Goal: Task Accomplishment & Management: Use online tool/utility

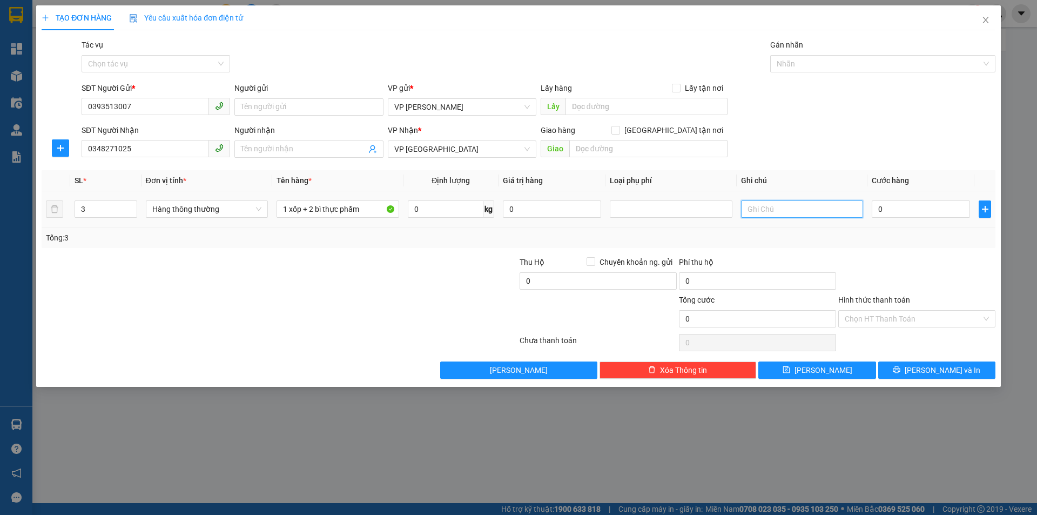
click at [783, 212] on input "text" at bounding box center [802, 208] width 122 height 17
click at [746, 205] on input "[STREET_ADDRESS]" at bounding box center [802, 208] width 122 height 17
type input "nhờ ship: [STREET_ADDRESS]"
click at [888, 206] on input "0" at bounding box center [921, 208] width 98 height 17
type input "1"
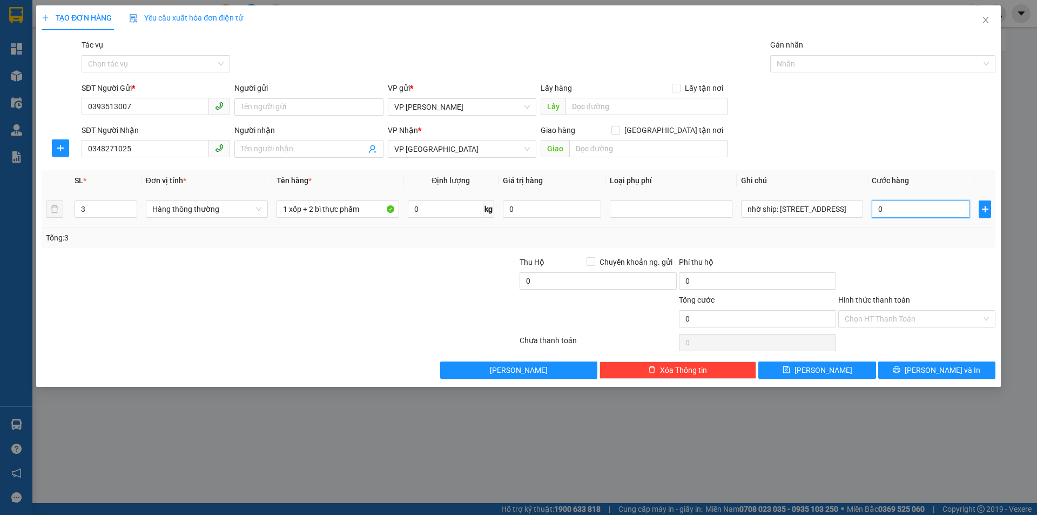
type input "1"
type input "15"
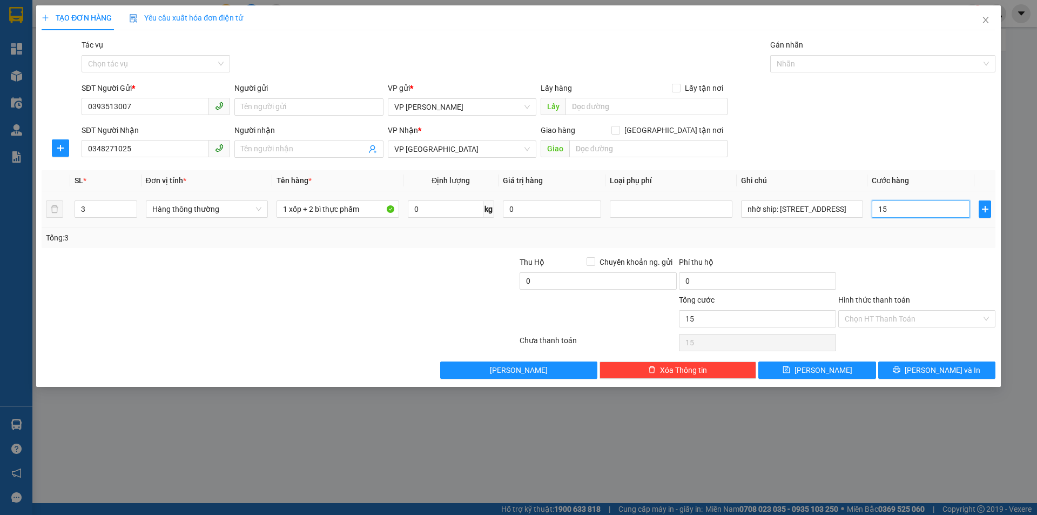
type input "150"
type input "1.500"
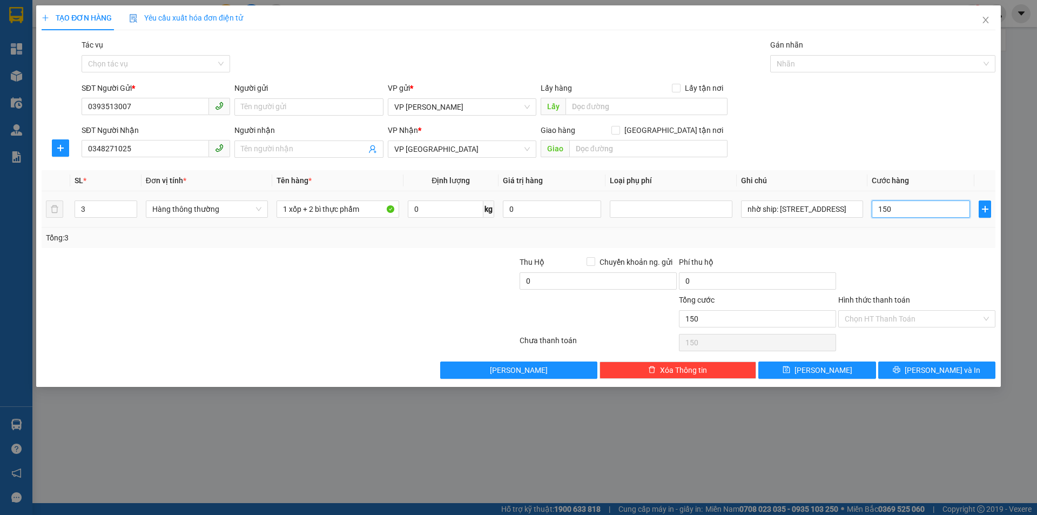
type input "1.500"
type input "15.000"
type input "150.000"
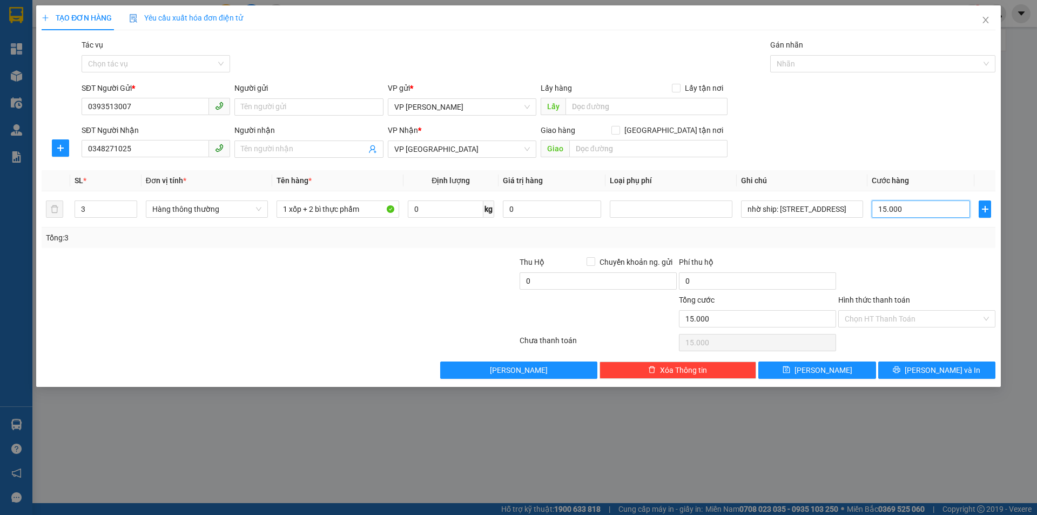
type input "150.000"
click at [892, 318] on input "Hình thức thanh toán" at bounding box center [913, 319] width 137 height 16
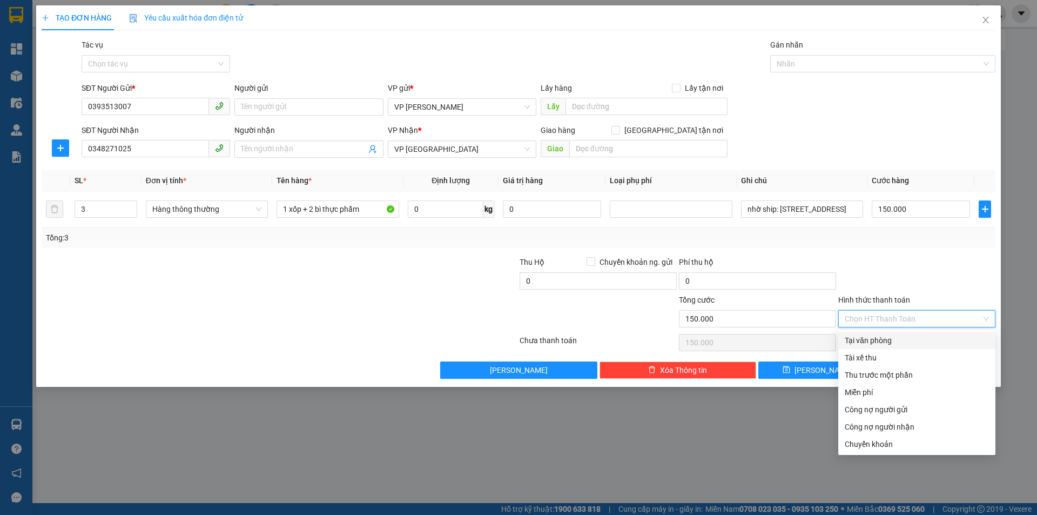
click at [887, 342] on div "Tại văn phòng" at bounding box center [917, 340] width 144 height 12
type input "0"
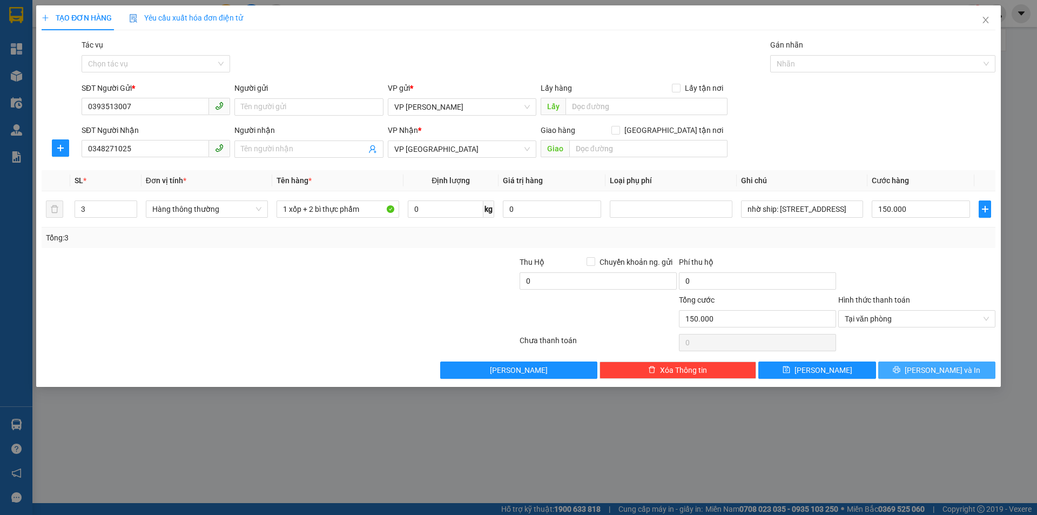
click at [924, 371] on button "[PERSON_NAME] và In" at bounding box center [936, 369] width 117 height 17
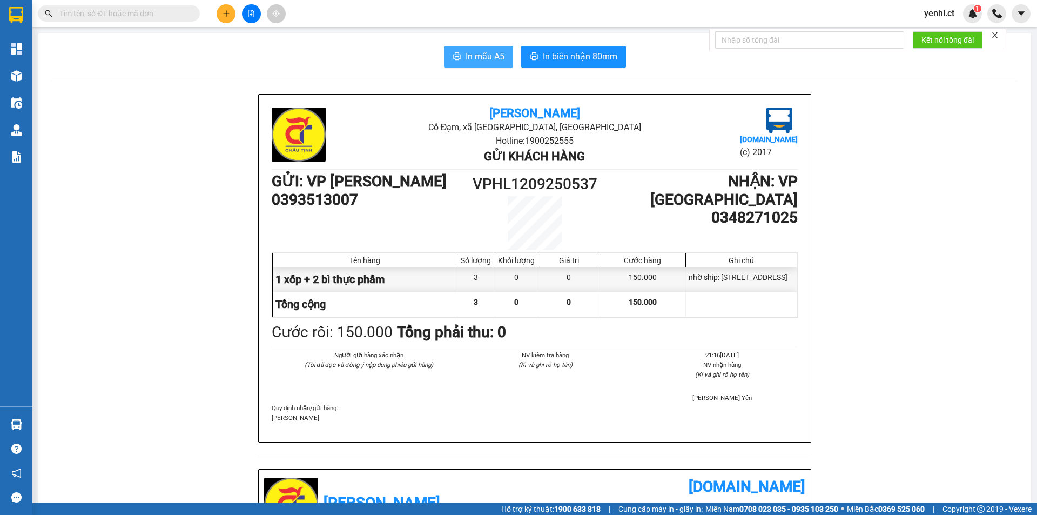
click at [472, 57] on span "In mẫu A5" at bounding box center [485, 57] width 39 height 14
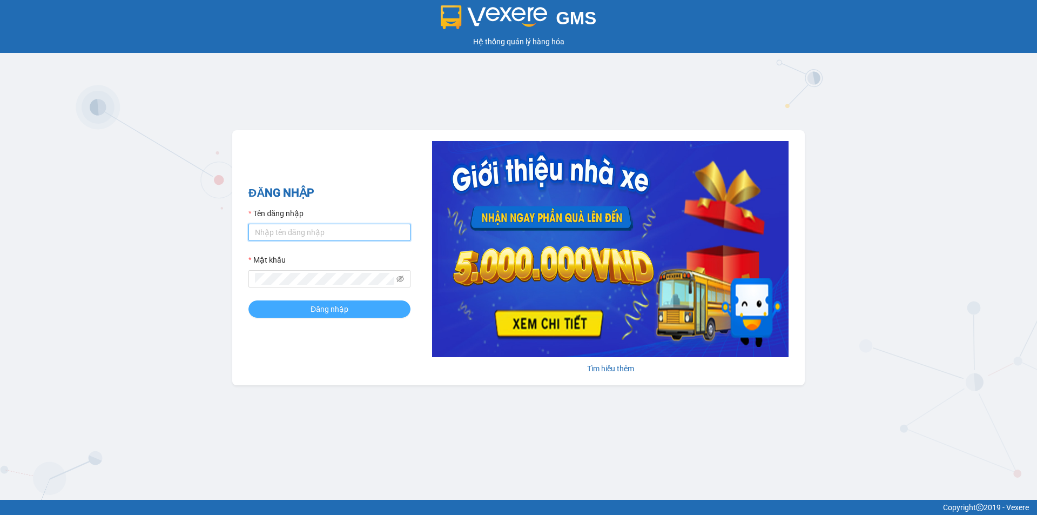
type input "yenhl.ct"
click at [334, 307] on span "Đăng nhập" at bounding box center [330, 309] width 38 height 12
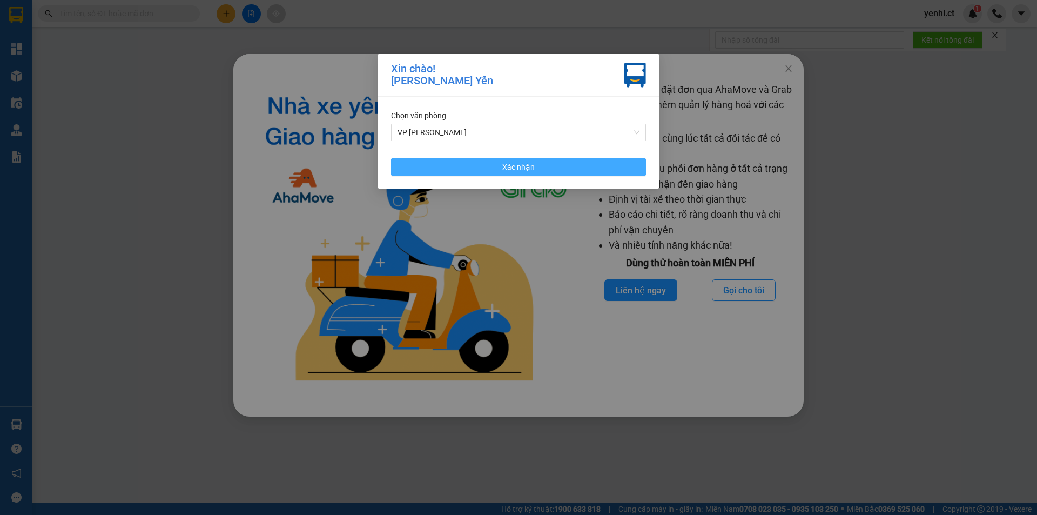
click at [554, 164] on button "Xác nhận" at bounding box center [518, 166] width 255 height 17
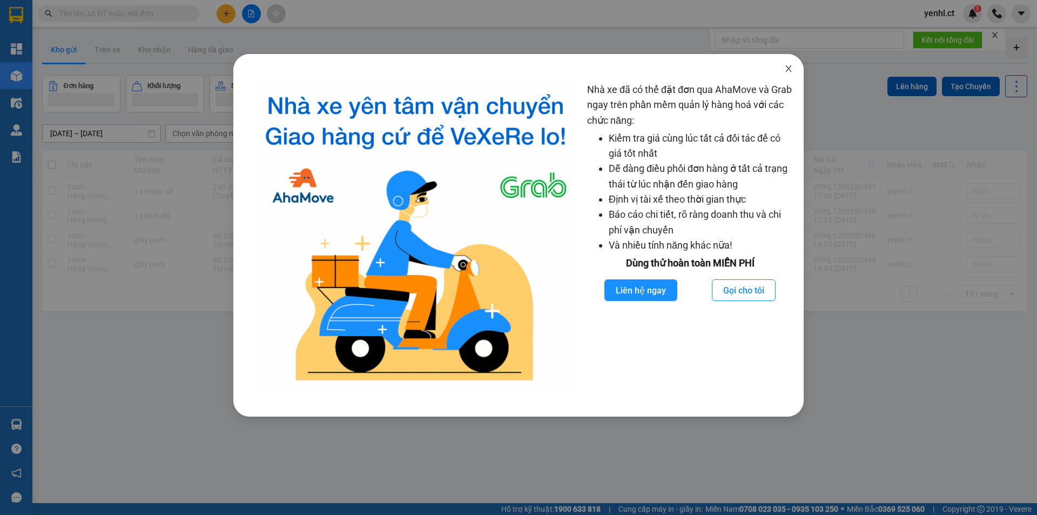
click at [785, 72] on icon "close" at bounding box center [788, 68] width 9 height 9
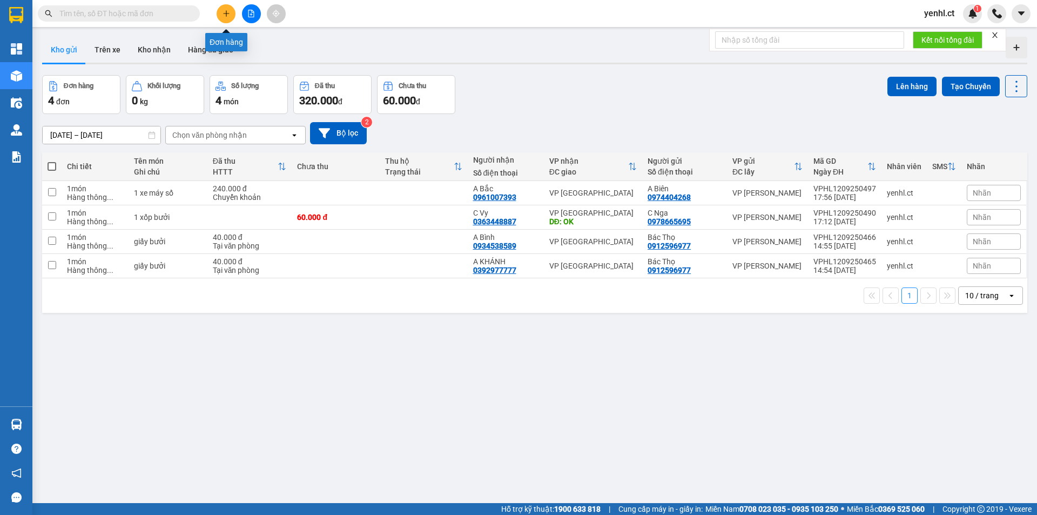
click at [223, 13] on icon "plus" at bounding box center [227, 14] width 8 height 8
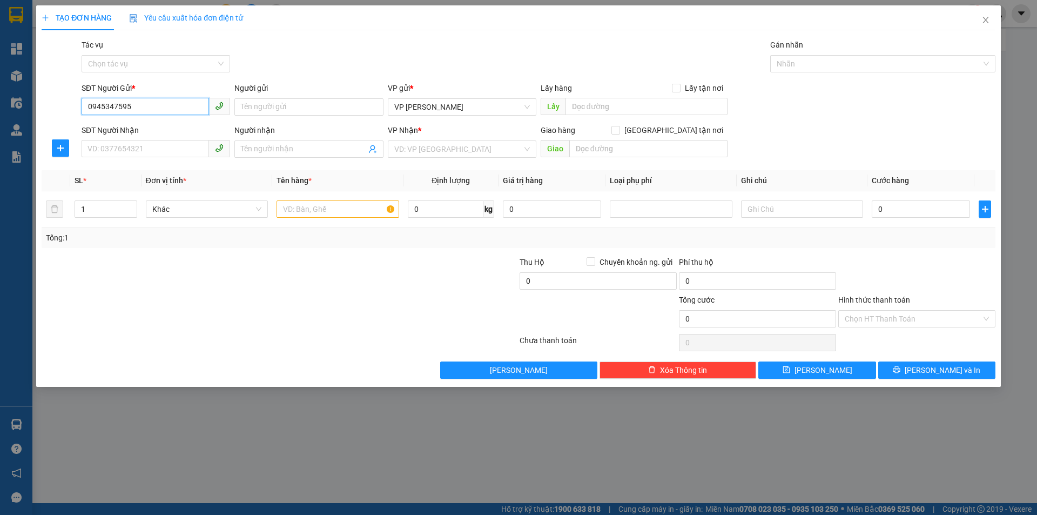
drag, startPoint x: 133, startPoint y: 107, endPoint x: 77, endPoint y: 107, distance: 56.7
click at [77, 107] on div "SĐT Người Gửi * 0945347595 0945347595 Người gửi Tên người gửi VP gửi * VP Hồng …" at bounding box center [519, 101] width 956 height 38
type input "0945347595"
click at [99, 146] on input "SĐT Người Nhận" at bounding box center [145, 148] width 127 height 17
paste input "0945347595"
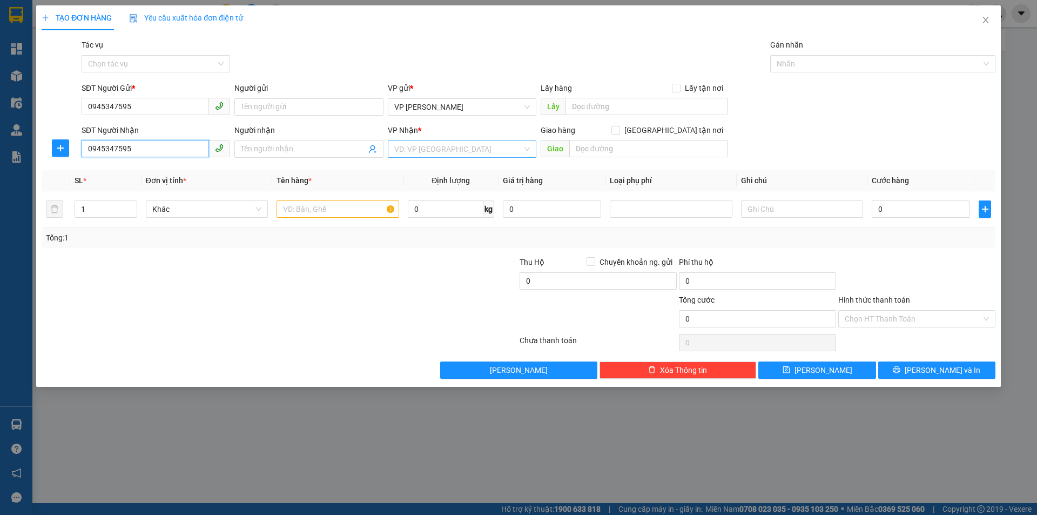
type input "0945347595"
click at [409, 146] on input "search" at bounding box center [458, 149] width 128 height 16
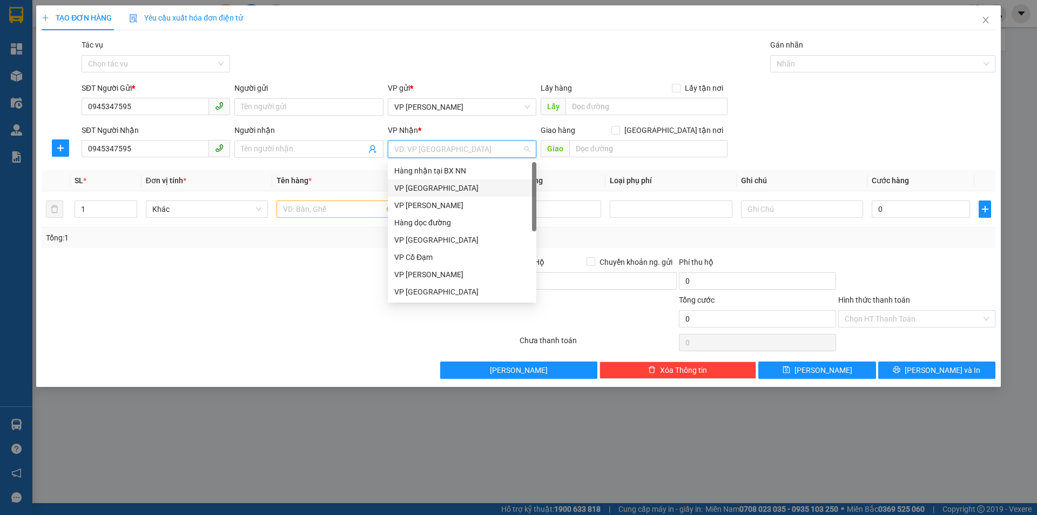
click at [416, 185] on div "VP [GEOGRAPHIC_DATA]" at bounding box center [462, 188] width 136 height 12
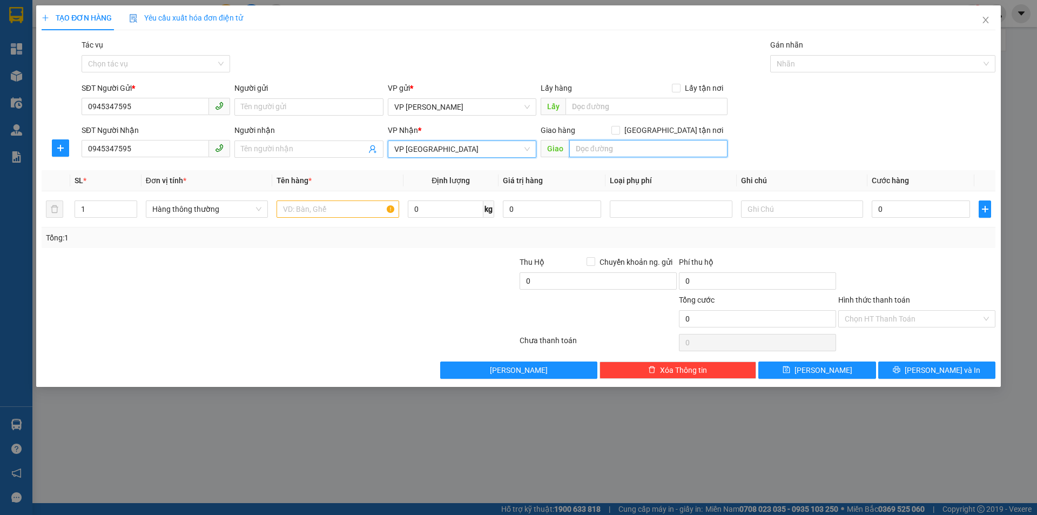
click at [602, 152] on input "text" at bounding box center [648, 148] width 158 height 17
click at [574, 149] on input "Số 20, ngõ 131 Phương Canh, phường Xuân Phương, Quận Nam Từ Liêm" at bounding box center [648, 148] width 158 height 17
type input "nhờ ship: Số 20, ngõ 131 Phương Canh, phường Xuân Phương, Quận Nam Từ Liêm"
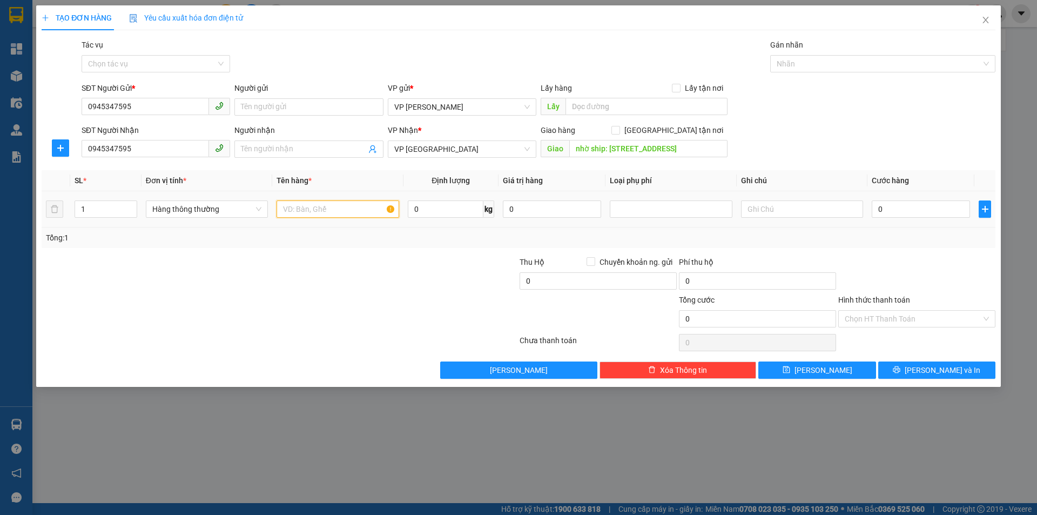
click at [364, 213] on input "text" at bounding box center [338, 208] width 122 height 17
type input "1 bao"
click at [889, 207] on input "0" at bounding box center [921, 208] width 98 height 17
type input "3"
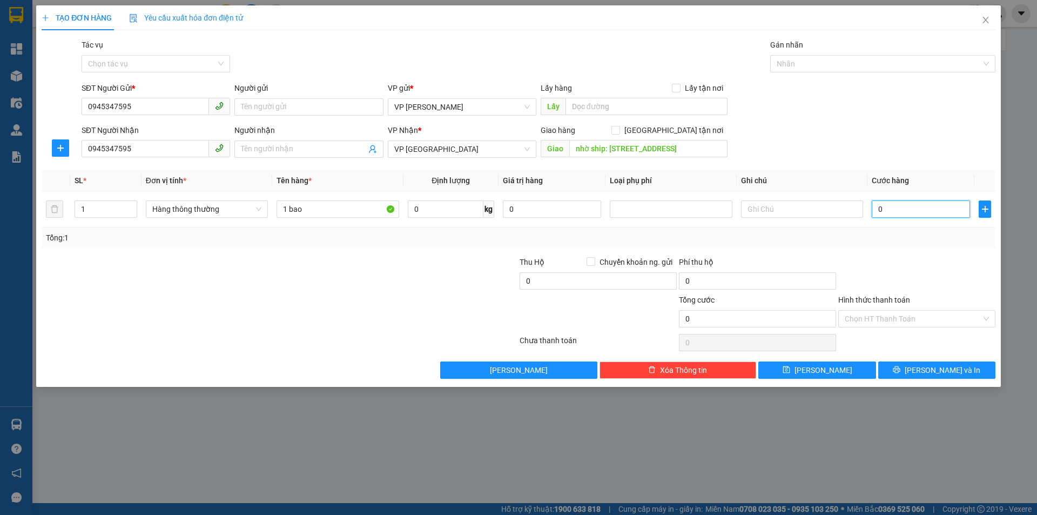
type input "3"
type input "30"
type input "300"
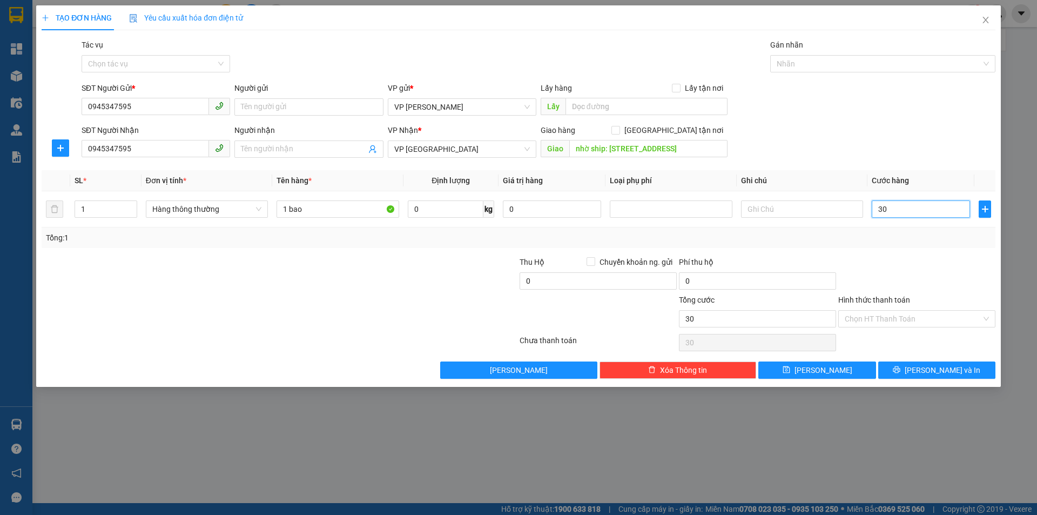
type input "300"
type input "3.000"
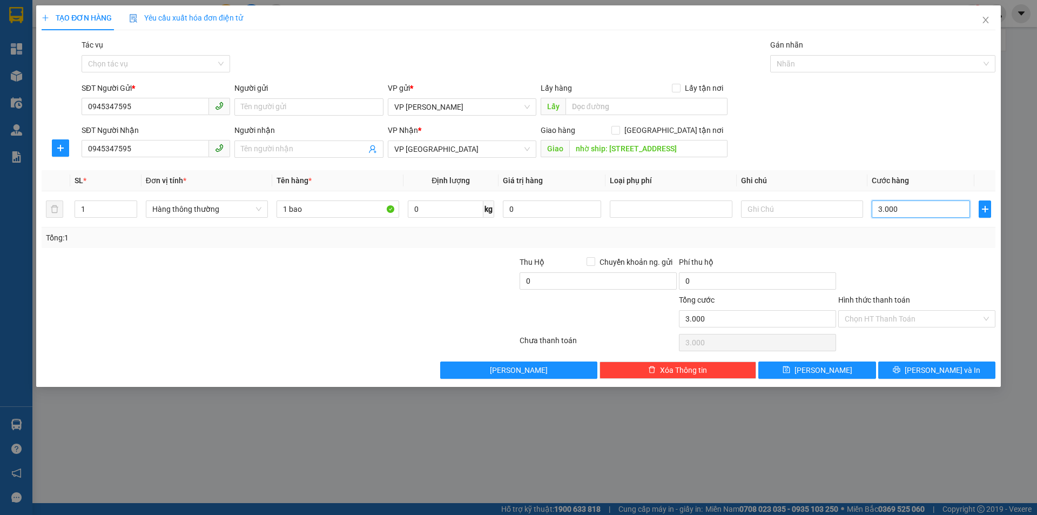
type input "30.000"
click at [886, 319] on input "Hình thức thanh toán" at bounding box center [913, 319] width 137 height 16
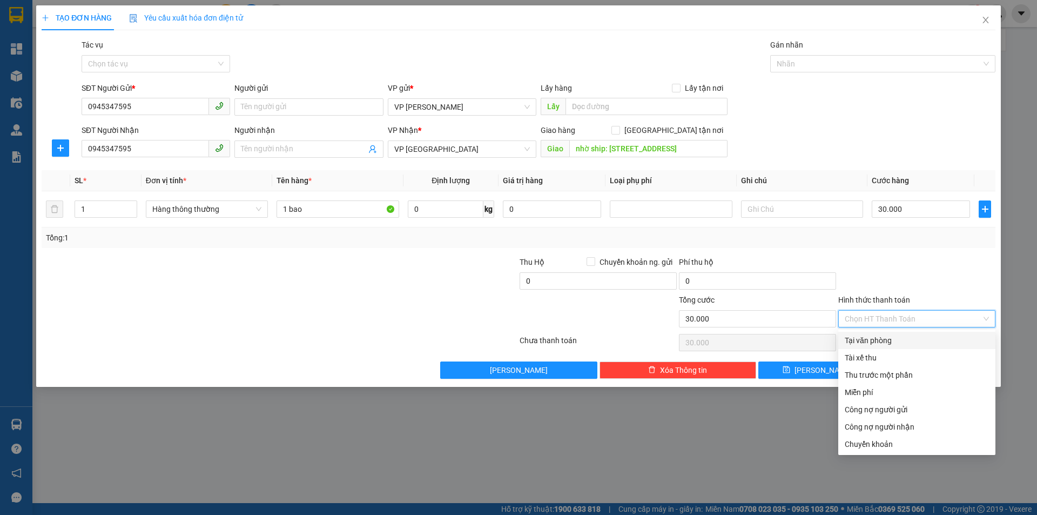
click at [873, 341] on div "Tại văn phòng" at bounding box center [917, 340] width 144 height 12
type input "0"
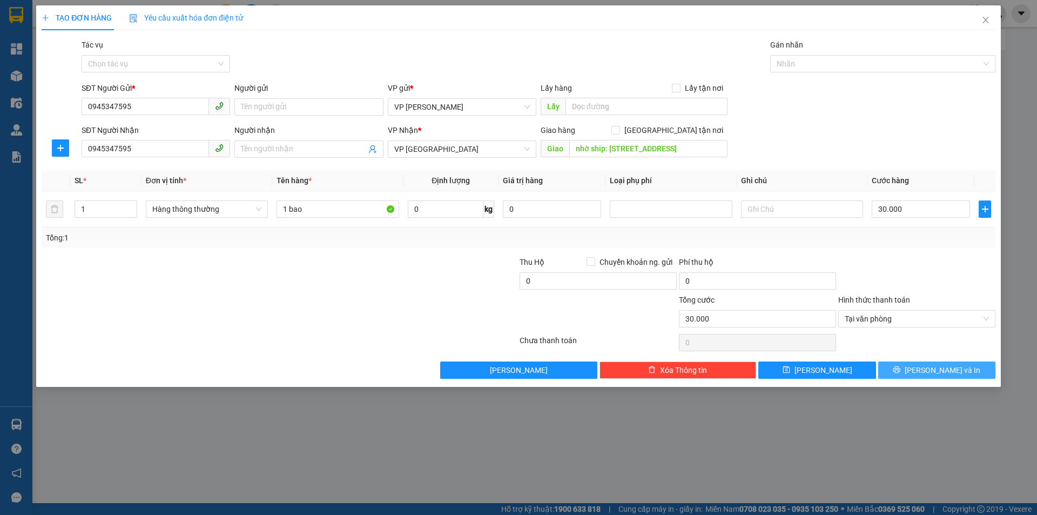
click at [927, 366] on button "[PERSON_NAME] và In" at bounding box center [936, 369] width 117 height 17
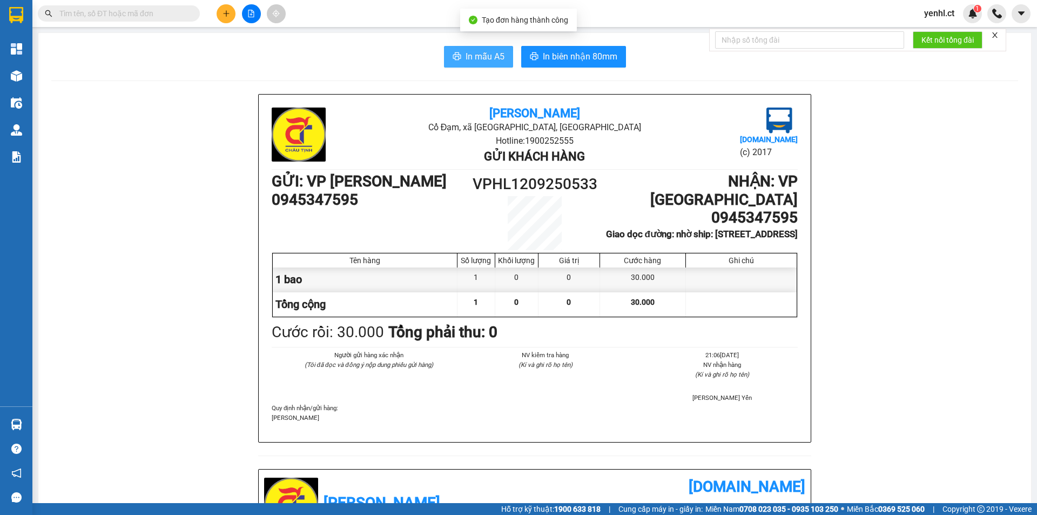
click at [476, 59] on span "In mẫu A5" at bounding box center [485, 57] width 39 height 14
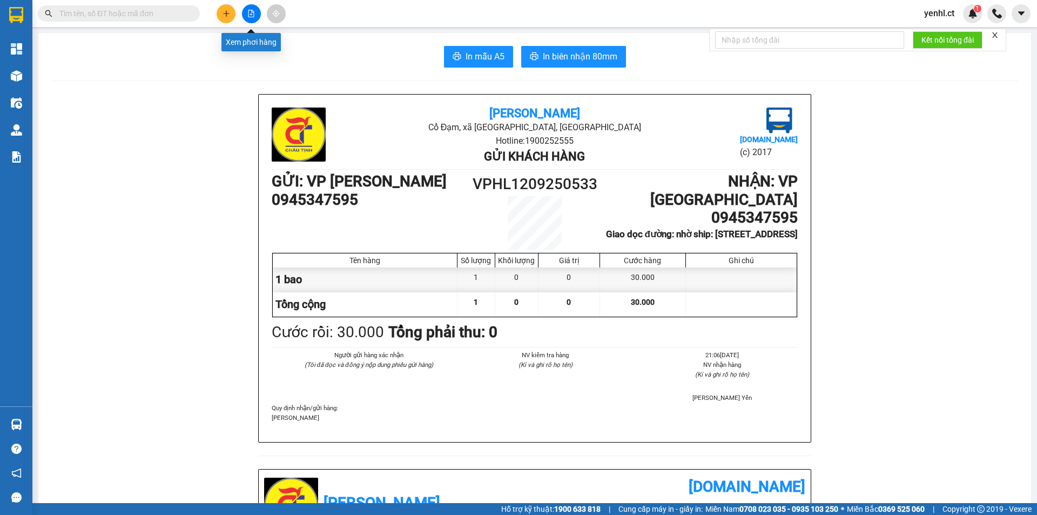
click at [250, 9] on button at bounding box center [251, 13] width 19 height 19
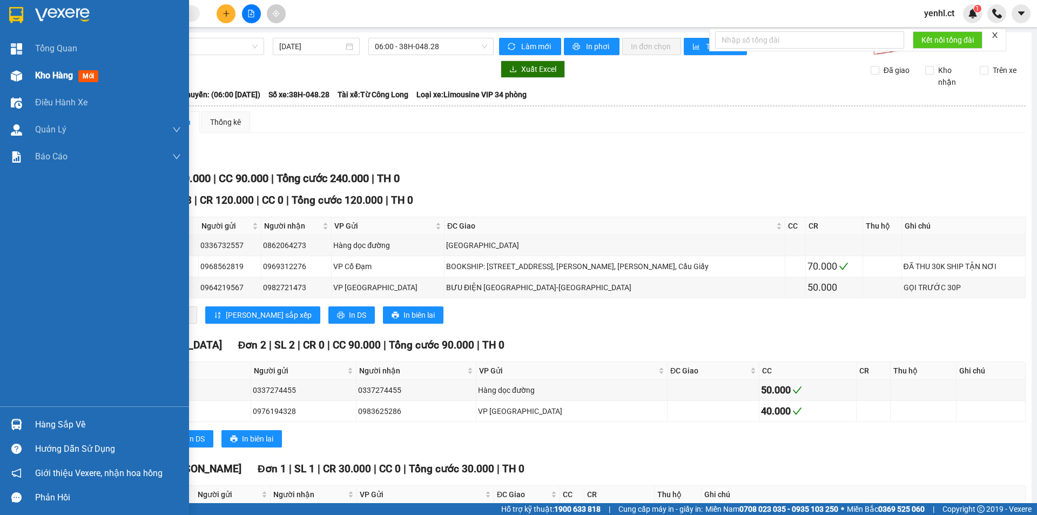
click at [44, 78] on span "Kho hàng" at bounding box center [54, 75] width 38 height 10
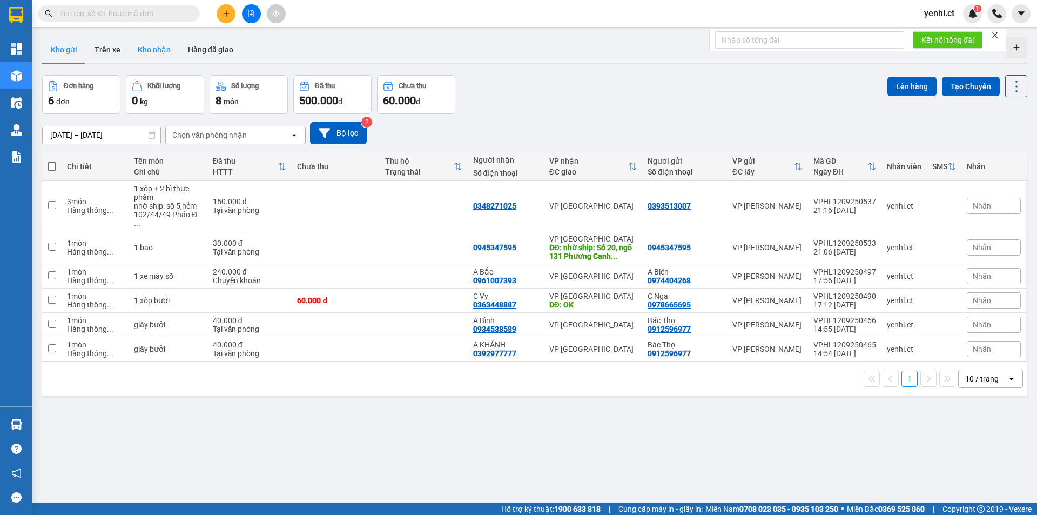
click at [157, 54] on button "Kho nhận" at bounding box center [154, 50] width 50 height 26
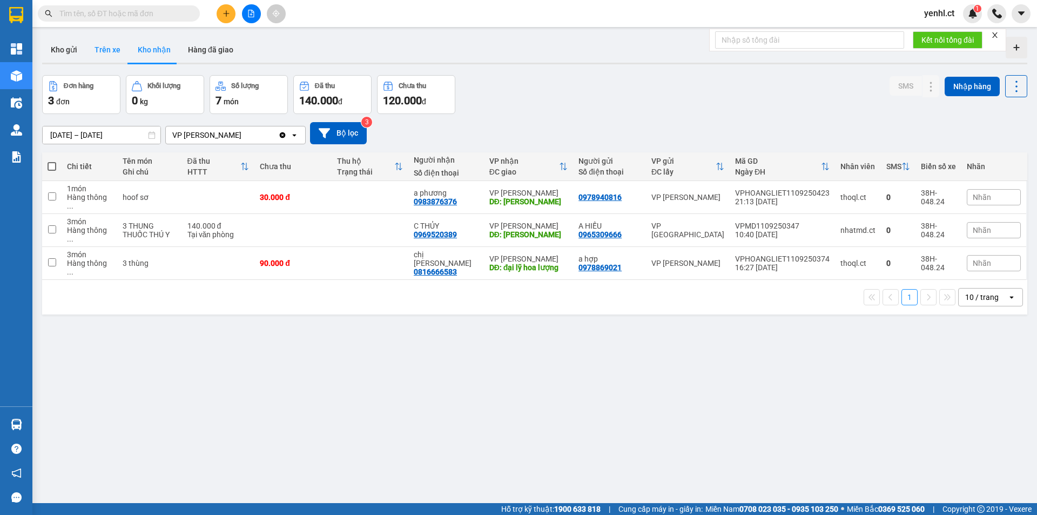
click at [95, 52] on button "Trên xe" at bounding box center [107, 50] width 43 height 26
type input "10/09/2025 – 12/09/2025"
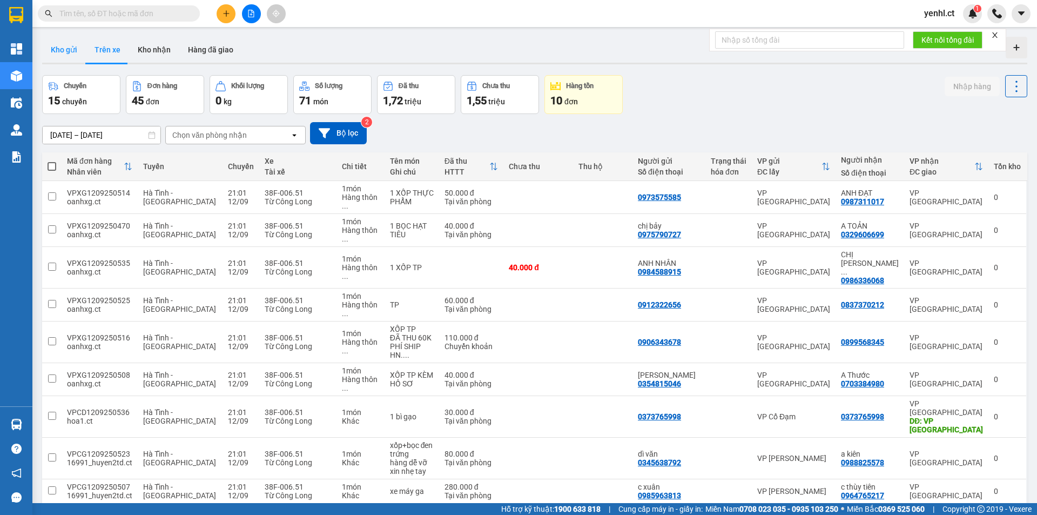
click at [74, 48] on button "Kho gửi" at bounding box center [64, 50] width 44 height 26
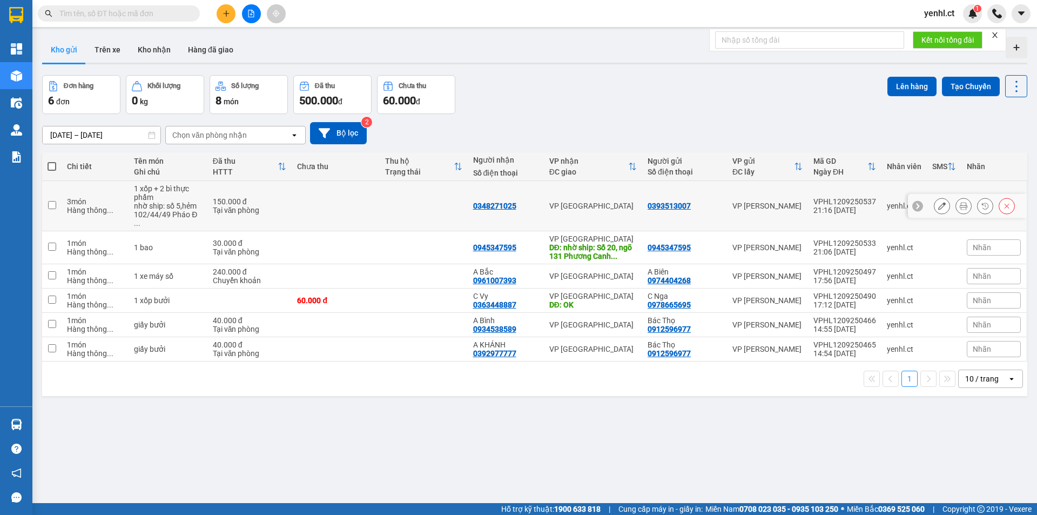
click at [53, 201] on input "checkbox" at bounding box center [52, 205] width 8 height 8
checkbox input "true"
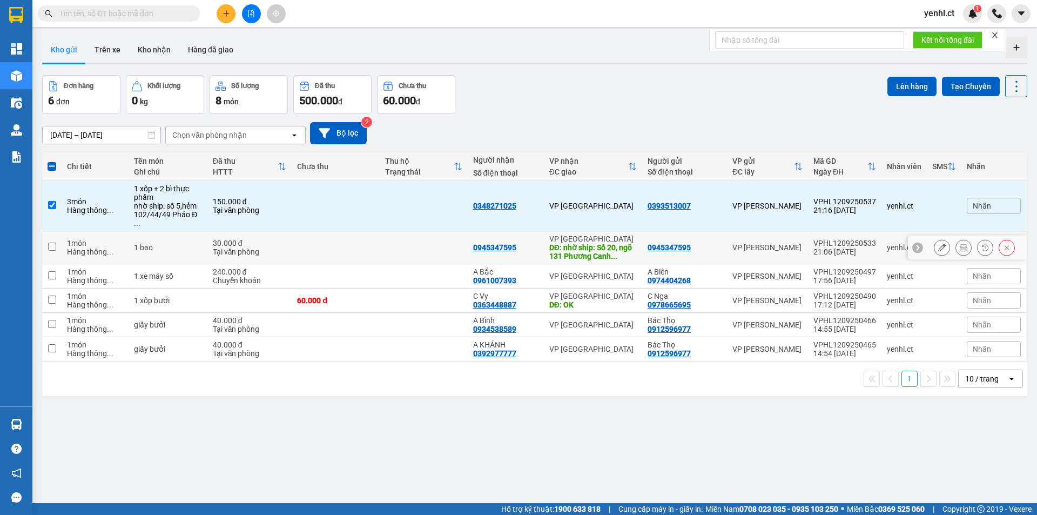
click at [51, 243] on input "checkbox" at bounding box center [52, 247] width 8 height 8
checkbox input "true"
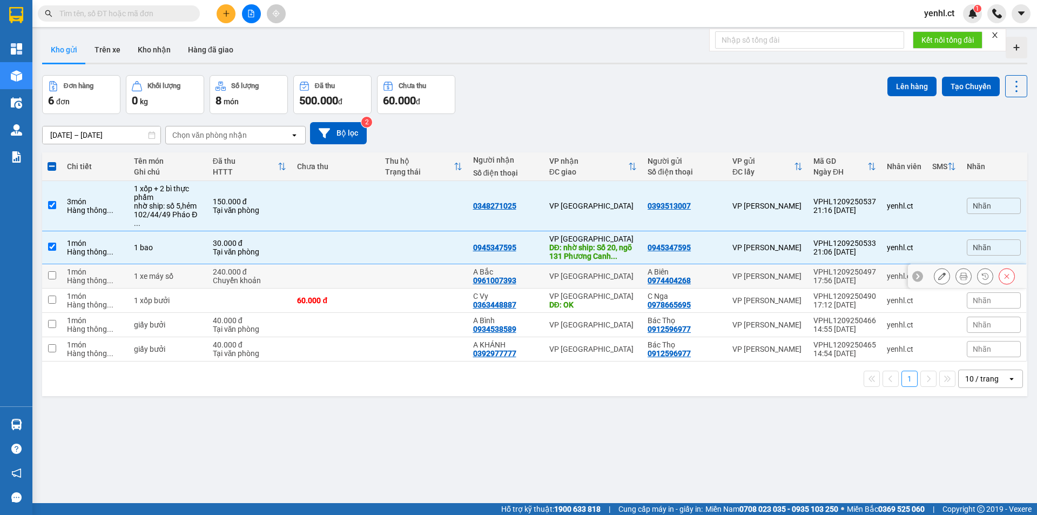
click at [57, 265] on td at bounding box center [51, 276] width 19 height 24
checkbox input "true"
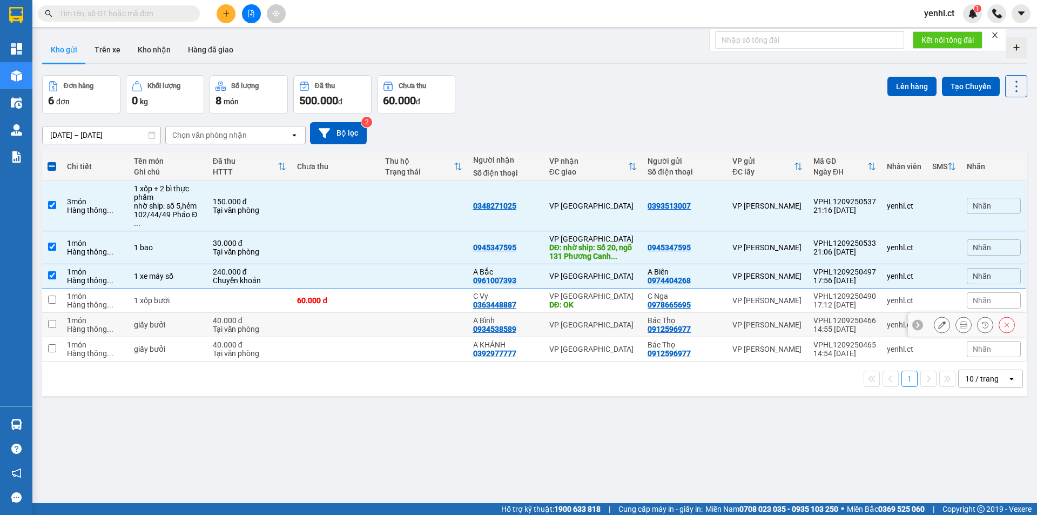
click at [57, 316] on td at bounding box center [51, 325] width 19 height 24
checkbox input "true"
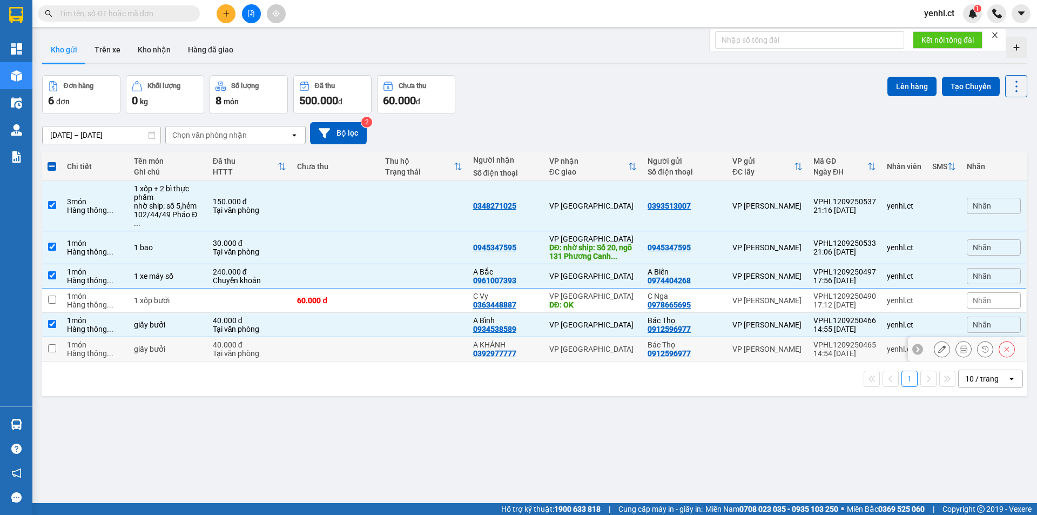
click at [56, 344] on td at bounding box center [51, 349] width 19 height 24
checkbox input "true"
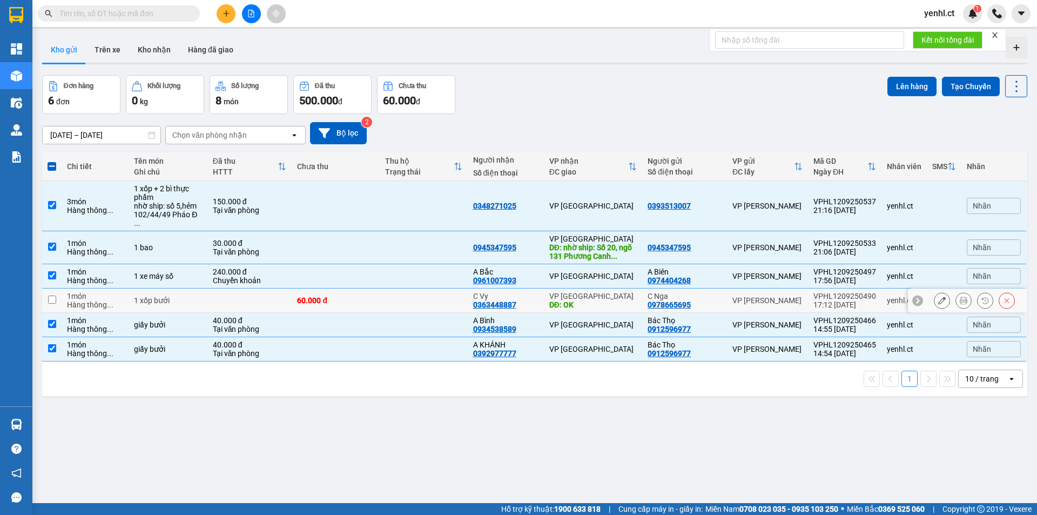
click at [51, 295] on input "checkbox" at bounding box center [52, 299] width 8 height 8
checkbox input "true"
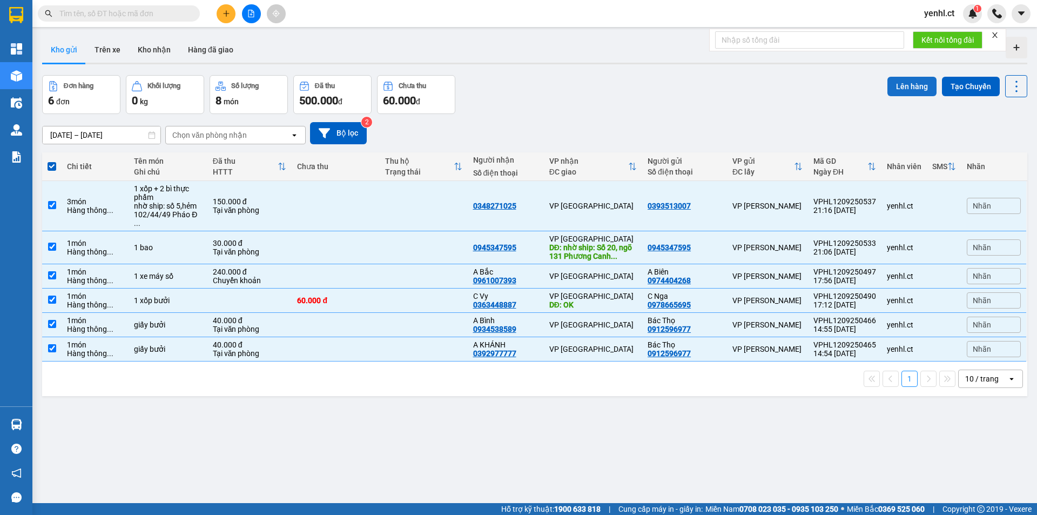
click at [902, 85] on button "Lên hàng" at bounding box center [911, 86] width 49 height 19
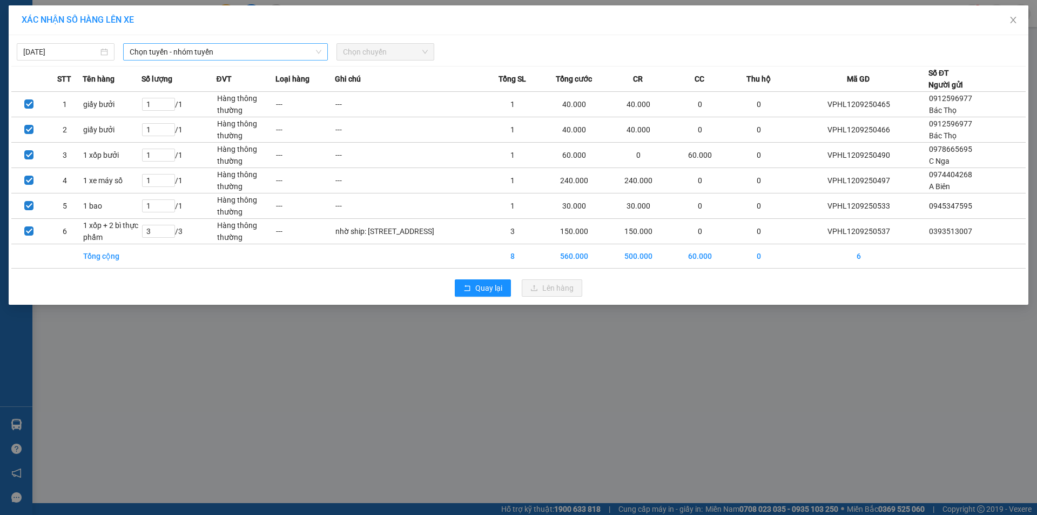
click at [148, 51] on span "Chọn tuyến - nhóm tuyến" at bounding box center [226, 52] width 192 height 16
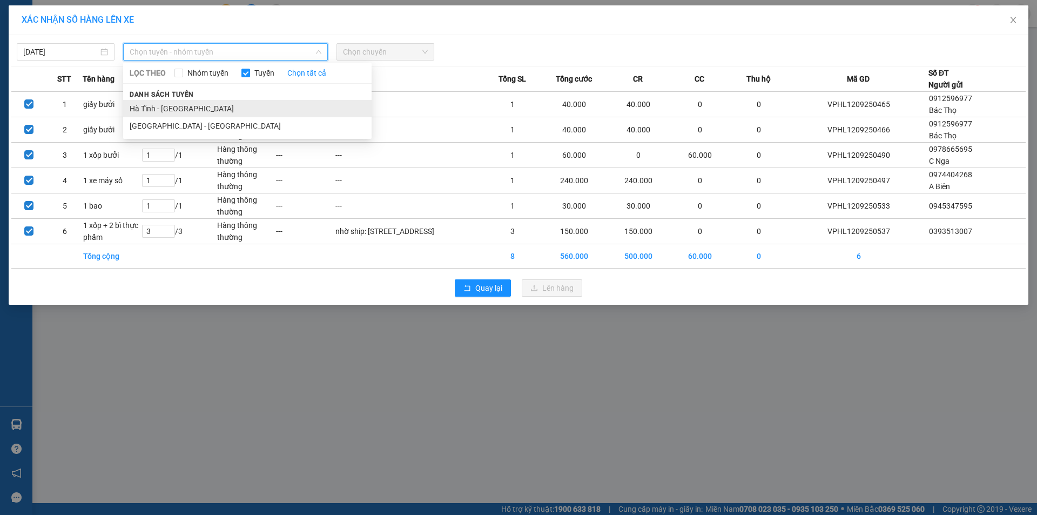
click at [173, 111] on li "Hà Tĩnh - Hà Nội" at bounding box center [247, 108] width 248 height 17
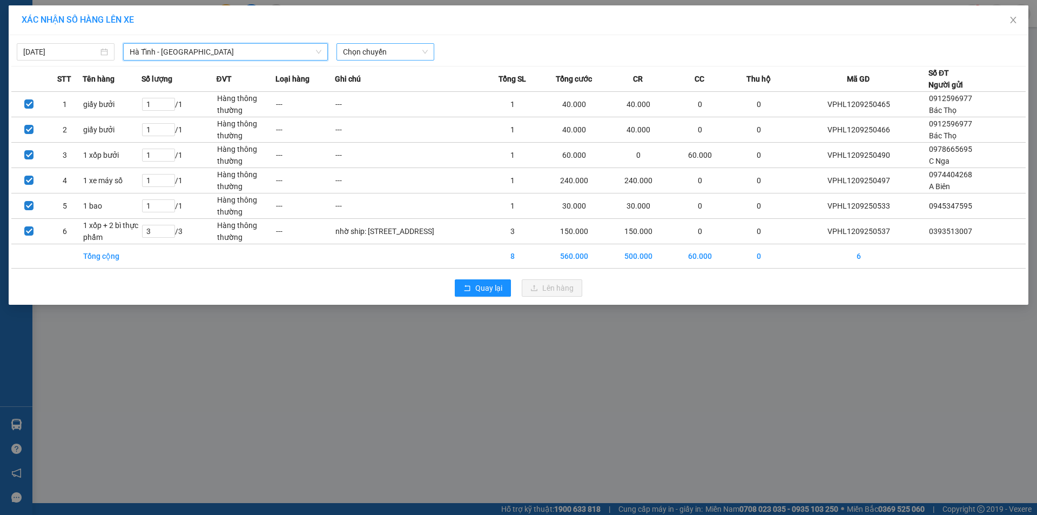
click at [378, 50] on span "Chọn chuyến" at bounding box center [385, 52] width 85 height 16
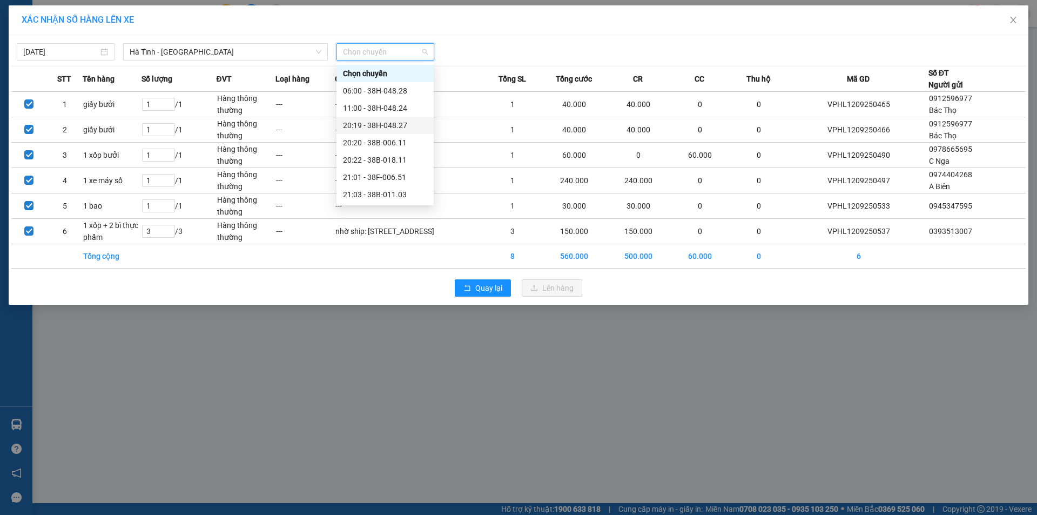
click at [394, 125] on div "20:19 - 38H-048.27" at bounding box center [385, 125] width 84 height 12
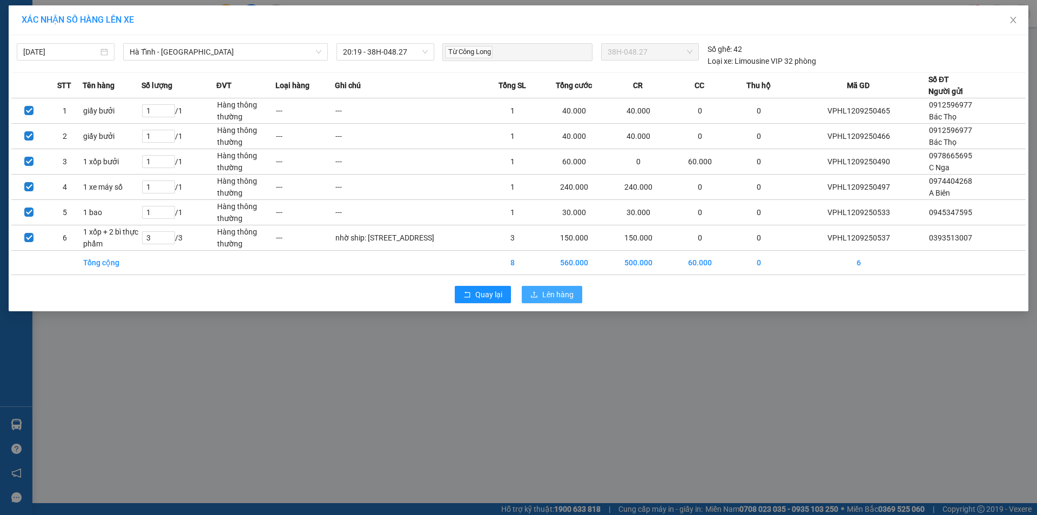
click at [541, 303] on button "Lên hàng" at bounding box center [552, 294] width 60 height 17
